Goal: Complete application form

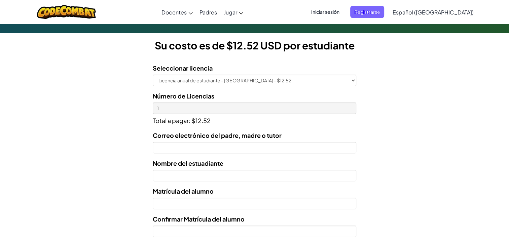
scroll to position [180, 0]
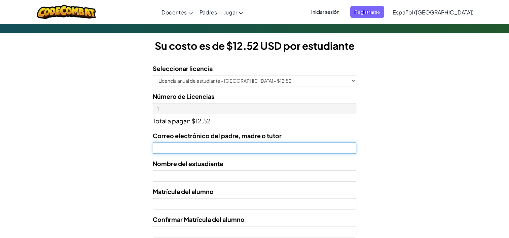
click at [184, 147] on input "Correo electrónico del padre, madre o tutor" at bounding box center [255, 147] width 204 height 11
type input "AL07126716@recmilenio.mc"
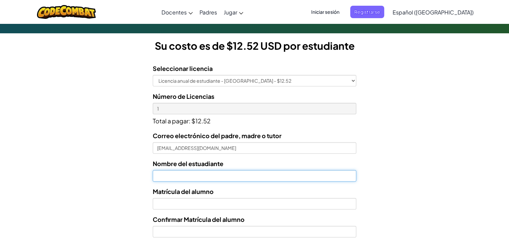
click at [178, 177] on input "text" at bounding box center [255, 175] width 204 height 11
type input "Romina Alfaro Guzmán"
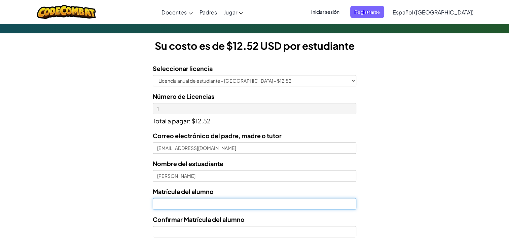
type input "7126716"
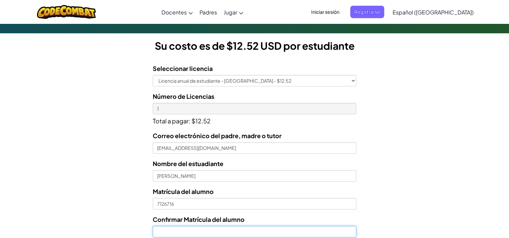
type input "7126716"
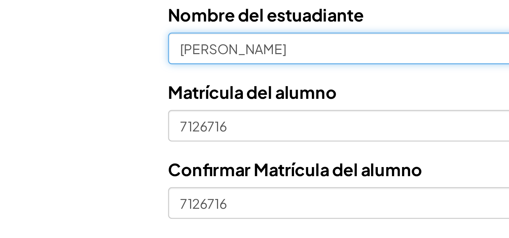
scroll to position [189, 0]
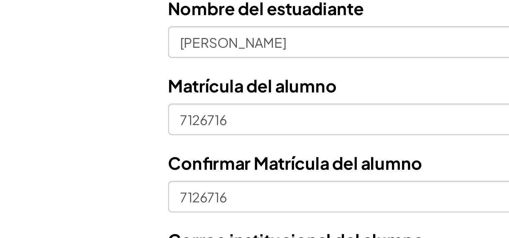
click at [144, 216] on form "Seleccionar licencia Licencia anual de estudiante - Universidad Tecmilenio - $1…" at bounding box center [178, 188] width 356 height 277
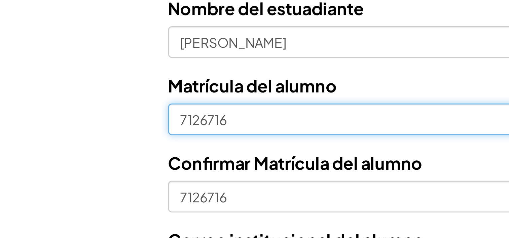
click at [156, 194] on input "7126716" at bounding box center [255, 195] width 204 height 11
type input "07126716"
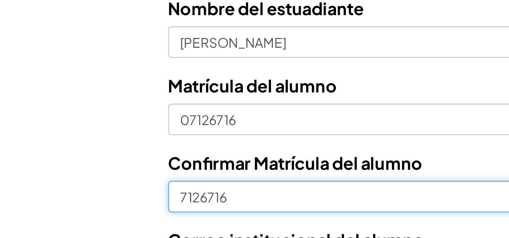
click at [156, 223] on input "7126716" at bounding box center [255, 222] width 204 height 11
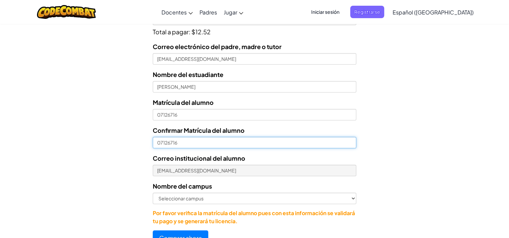
scroll to position [284, 0]
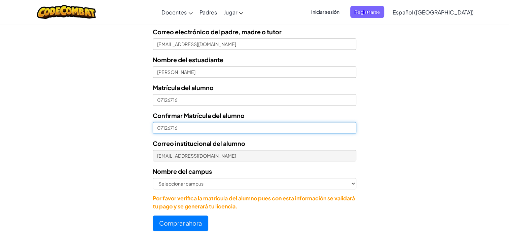
type input "07126716"
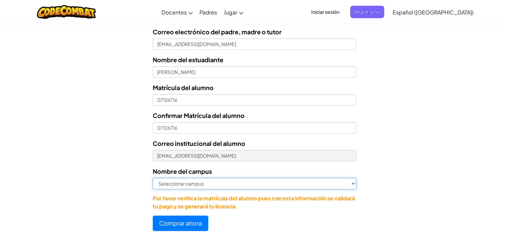
click at [180, 184] on select "Seleccionar campus Cancún Central Chihuahua Ciudad Juárez Ciudad Obregón Cuauti…" at bounding box center [255, 183] width 204 height 11
select select "Toluca"
click at [153, 178] on select "Seleccionar campus Cancún Central Chihuahua Ciudad Juárez Ciudad Obregón Cuauti…" at bounding box center [255, 183] width 204 height 11
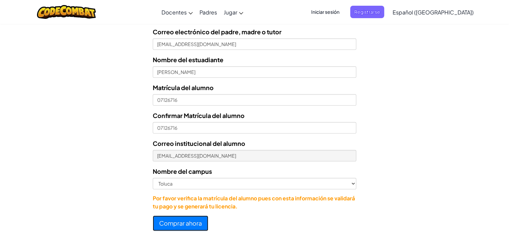
click at [172, 221] on button "Comprar ahora" at bounding box center [181, 223] width 56 height 15
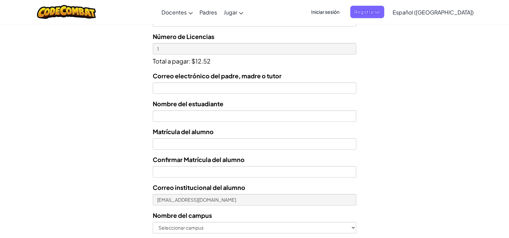
scroll to position [246, 0]
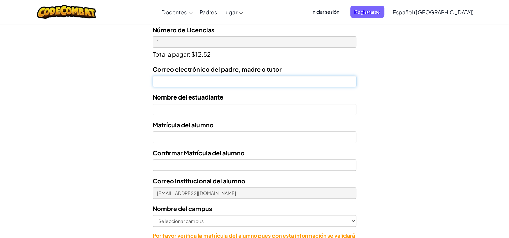
click at [245, 81] on input "Correo electrónico del padre, madre o tutor" at bounding box center [255, 81] width 204 height 11
type input "Al0tec"
